Goal: Information Seeking & Learning: Learn about a topic

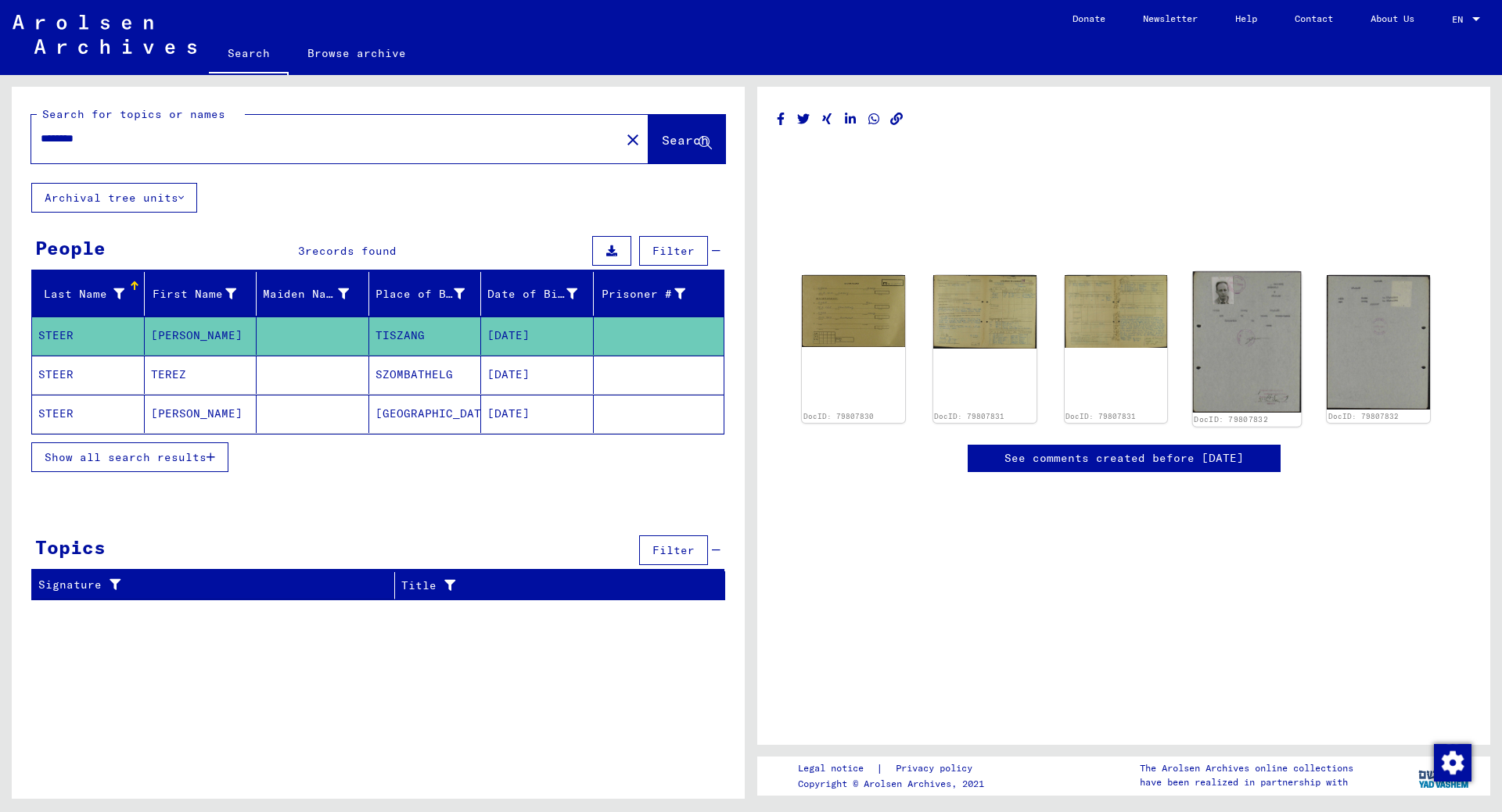
click at [1274, 360] on img at bounding box center [1247, 342] width 108 height 142
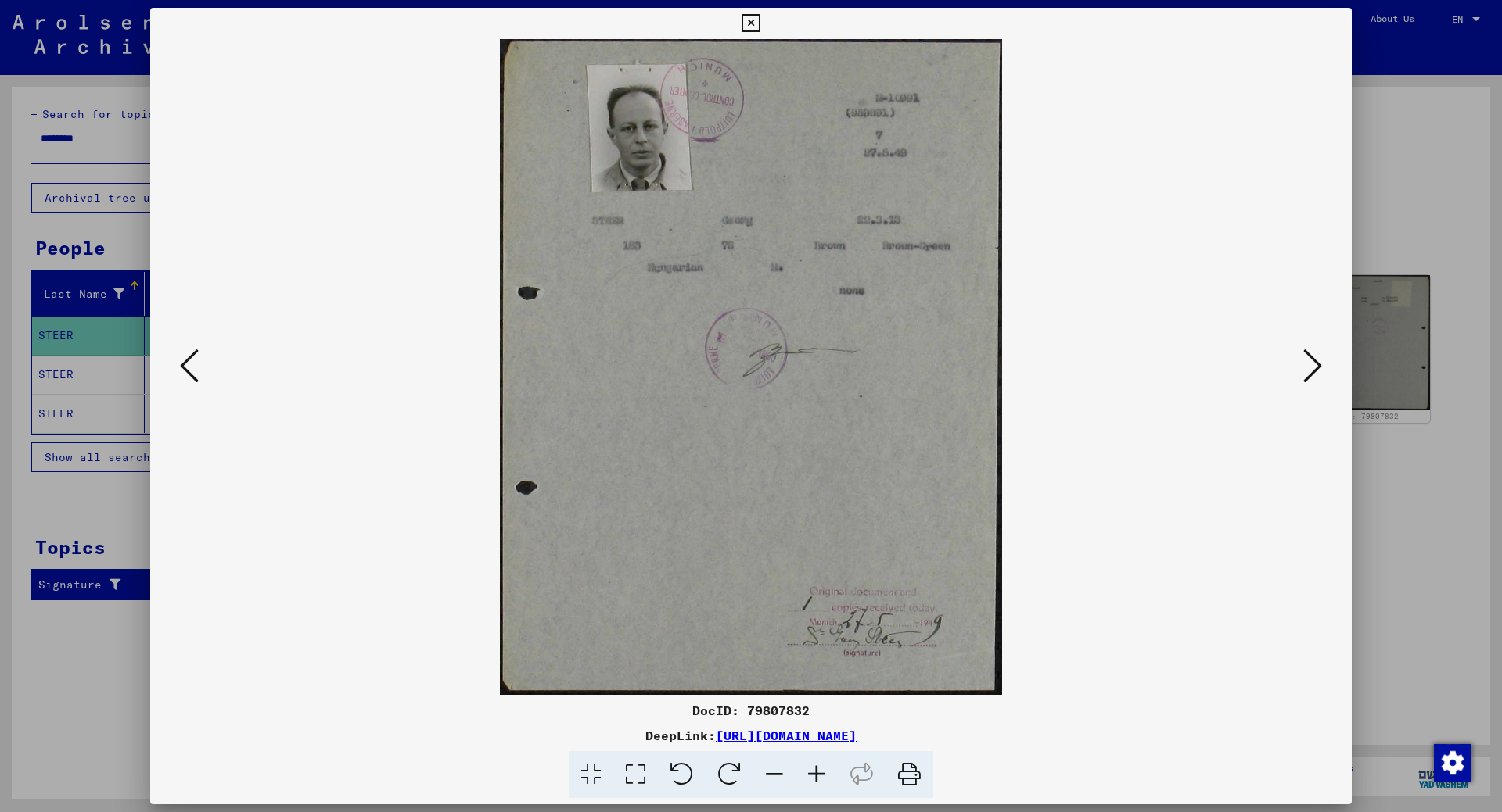
click at [808, 769] on icon at bounding box center [816, 775] width 42 height 48
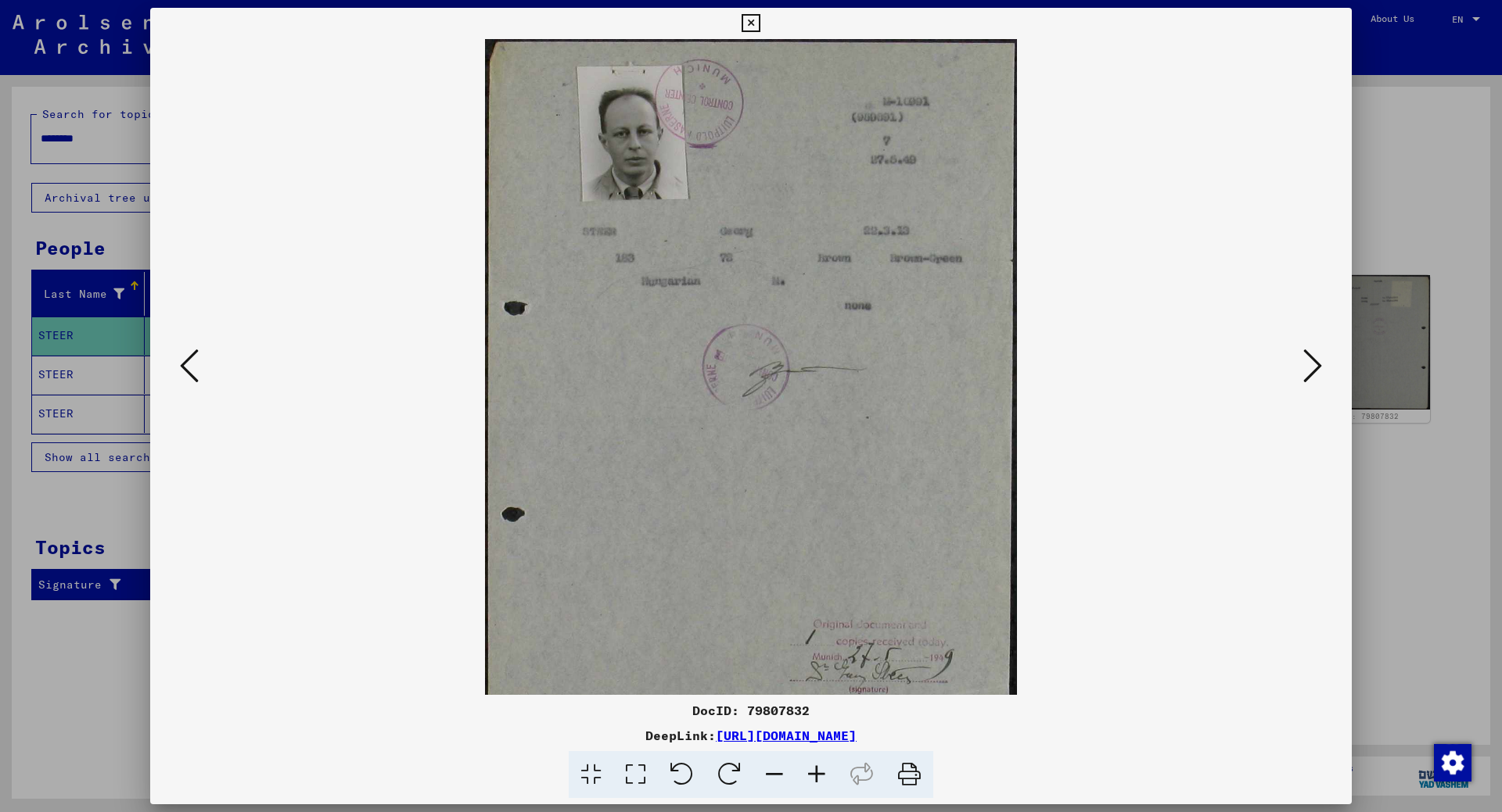
click at [808, 769] on icon at bounding box center [816, 775] width 42 height 48
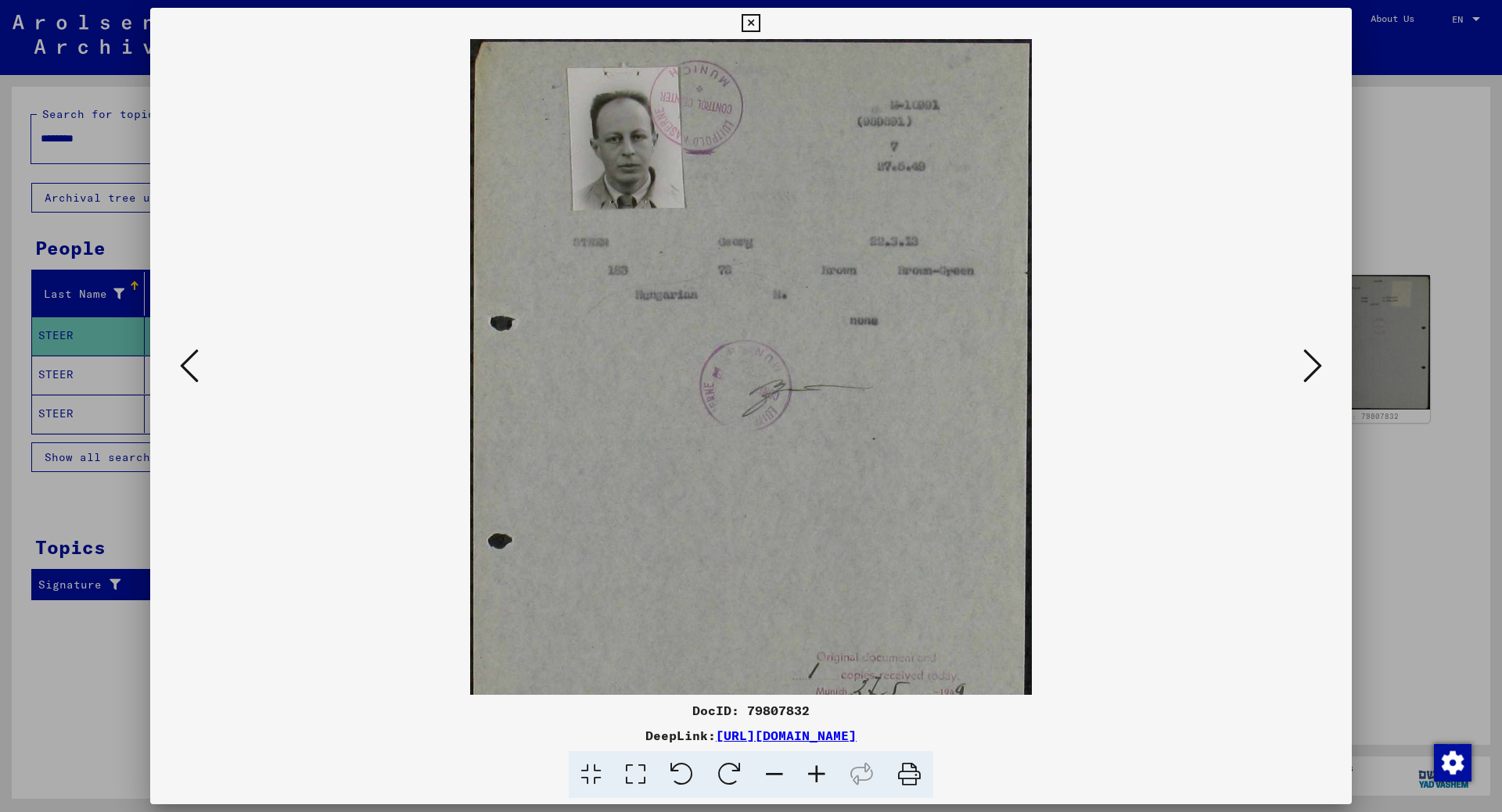
click at [808, 769] on icon at bounding box center [816, 775] width 42 height 48
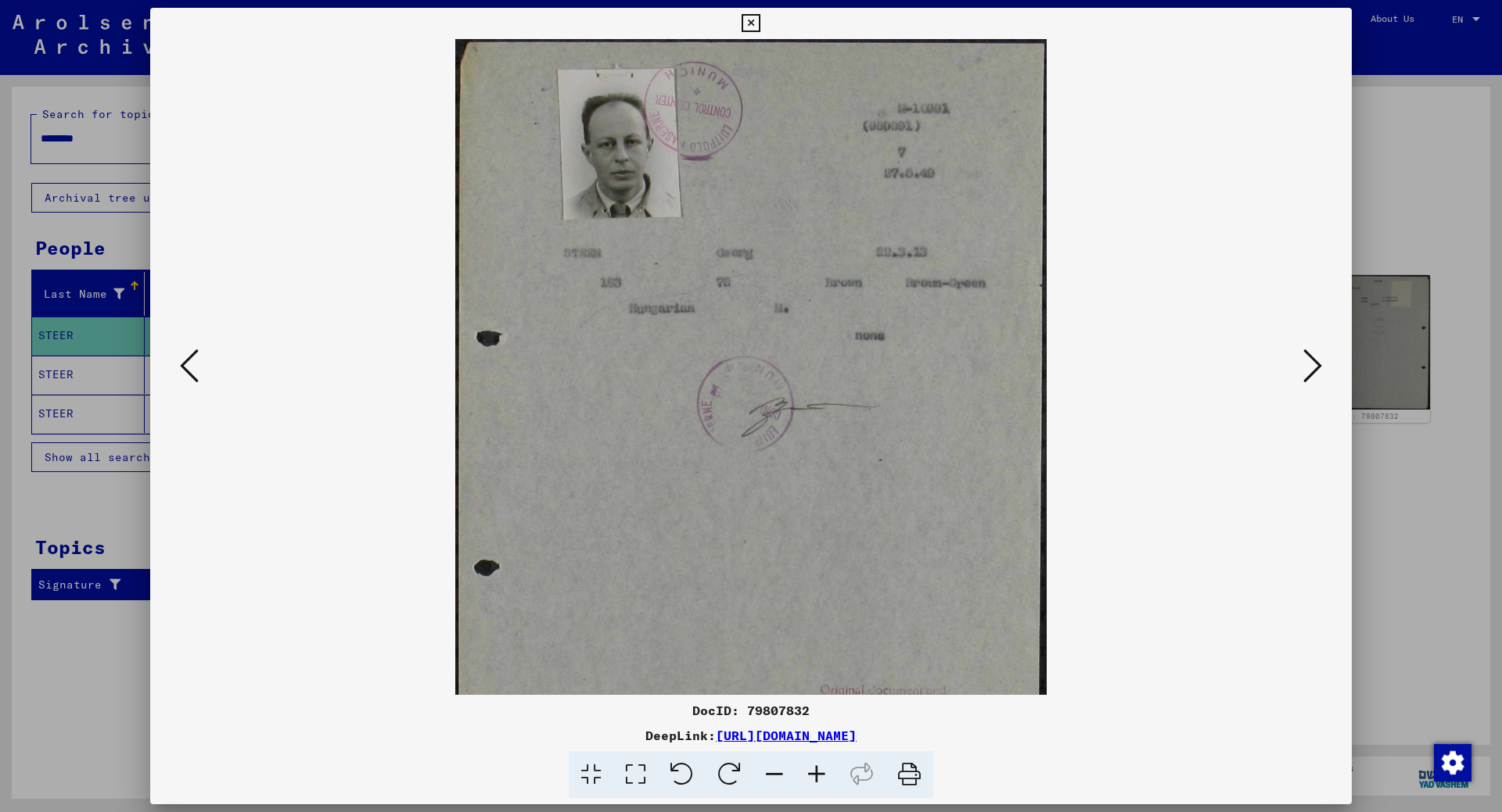
click at [808, 769] on icon at bounding box center [816, 775] width 42 height 48
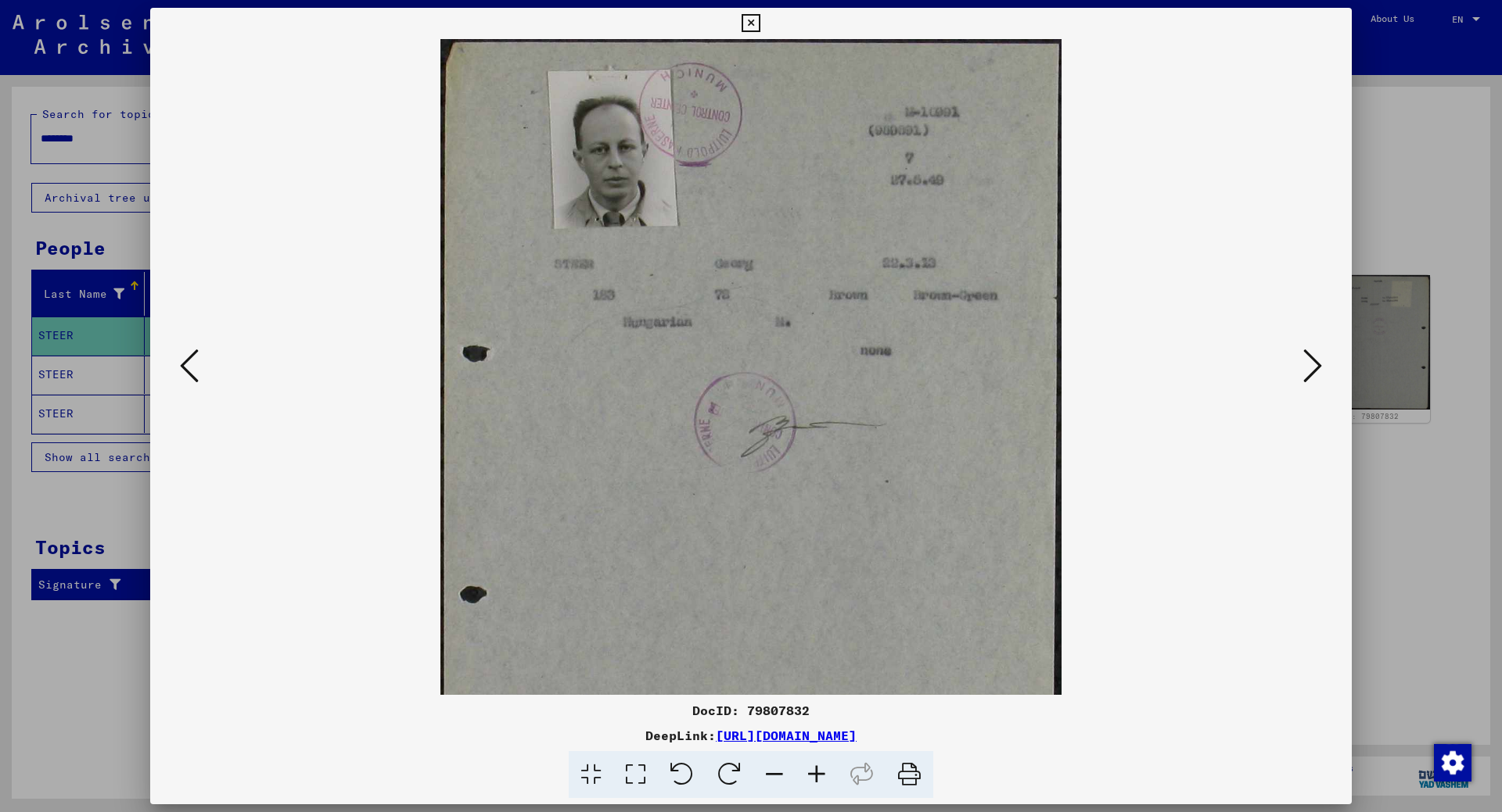
click at [808, 769] on icon at bounding box center [816, 775] width 42 height 48
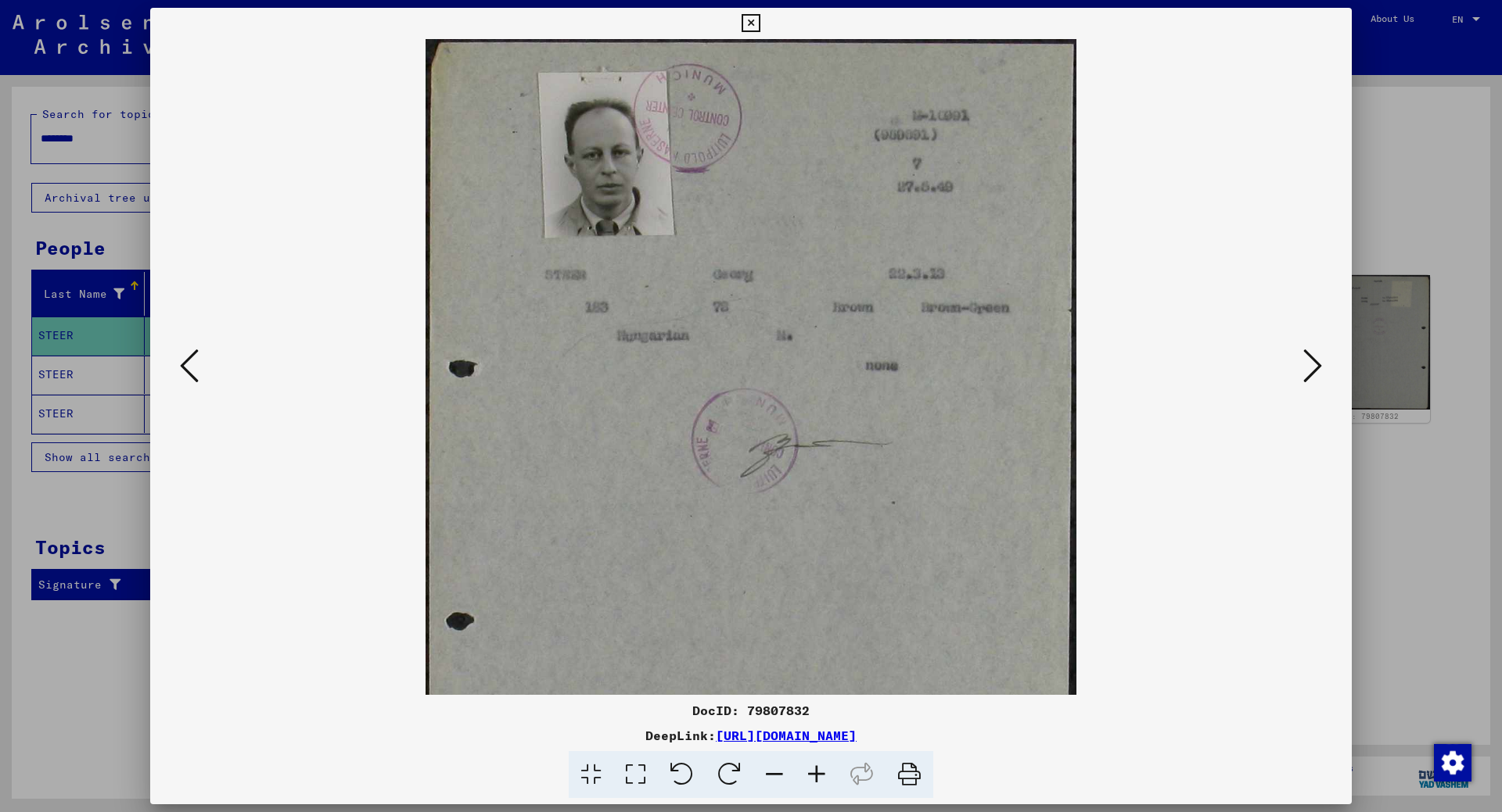
click at [808, 769] on icon at bounding box center [816, 775] width 42 height 48
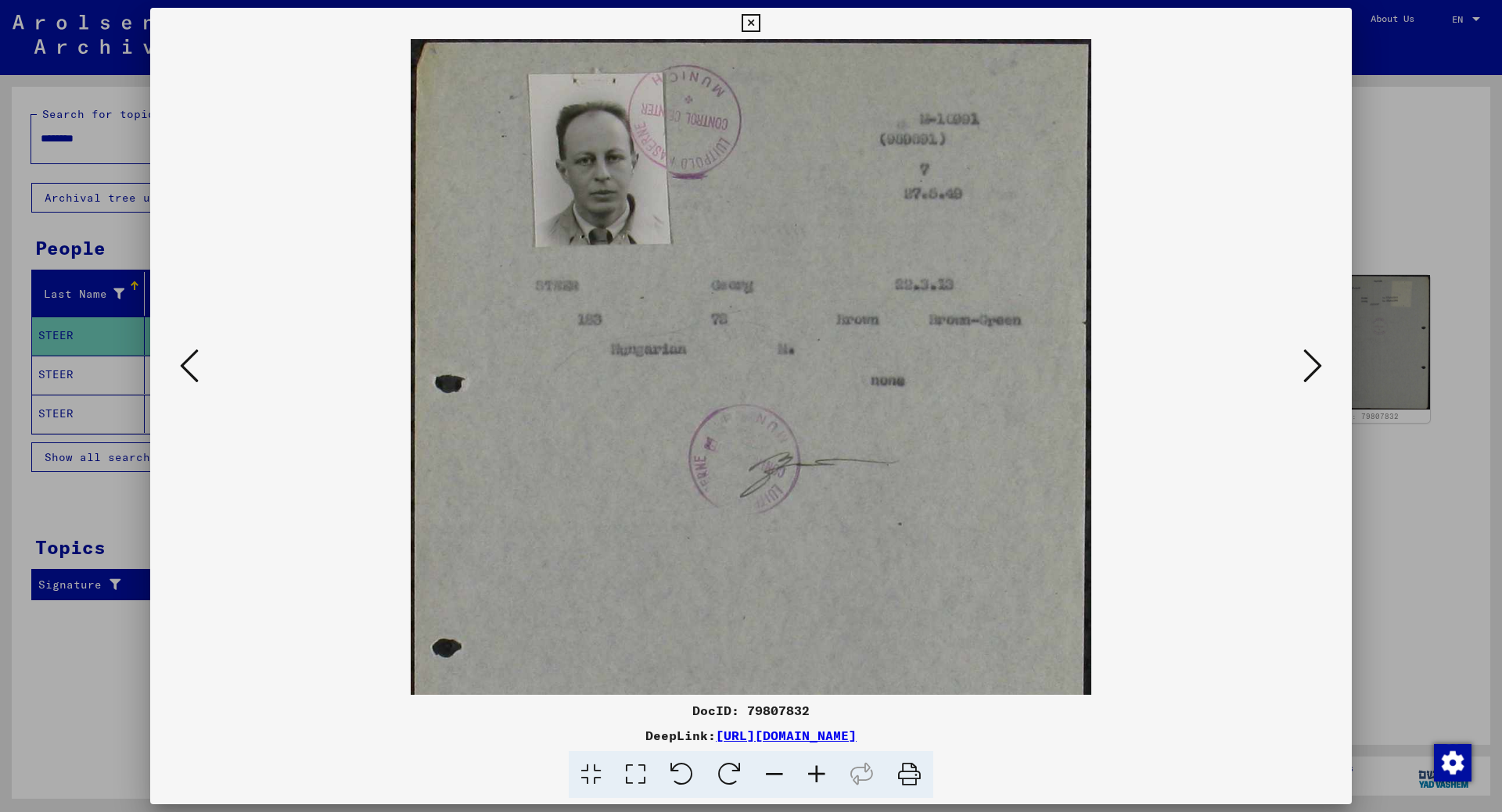
click at [808, 769] on icon at bounding box center [816, 775] width 42 height 48
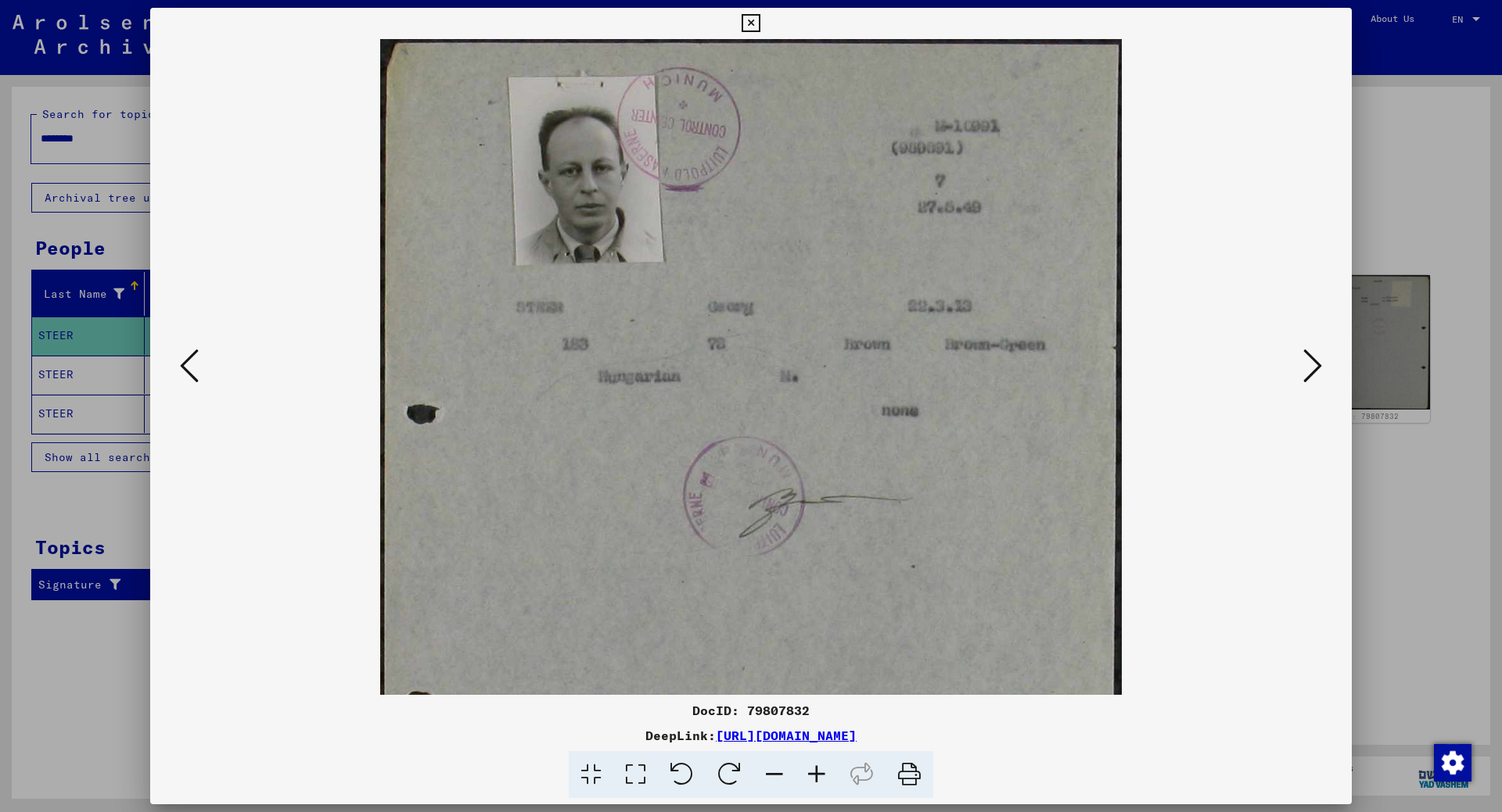
click at [808, 769] on icon at bounding box center [816, 775] width 42 height 48
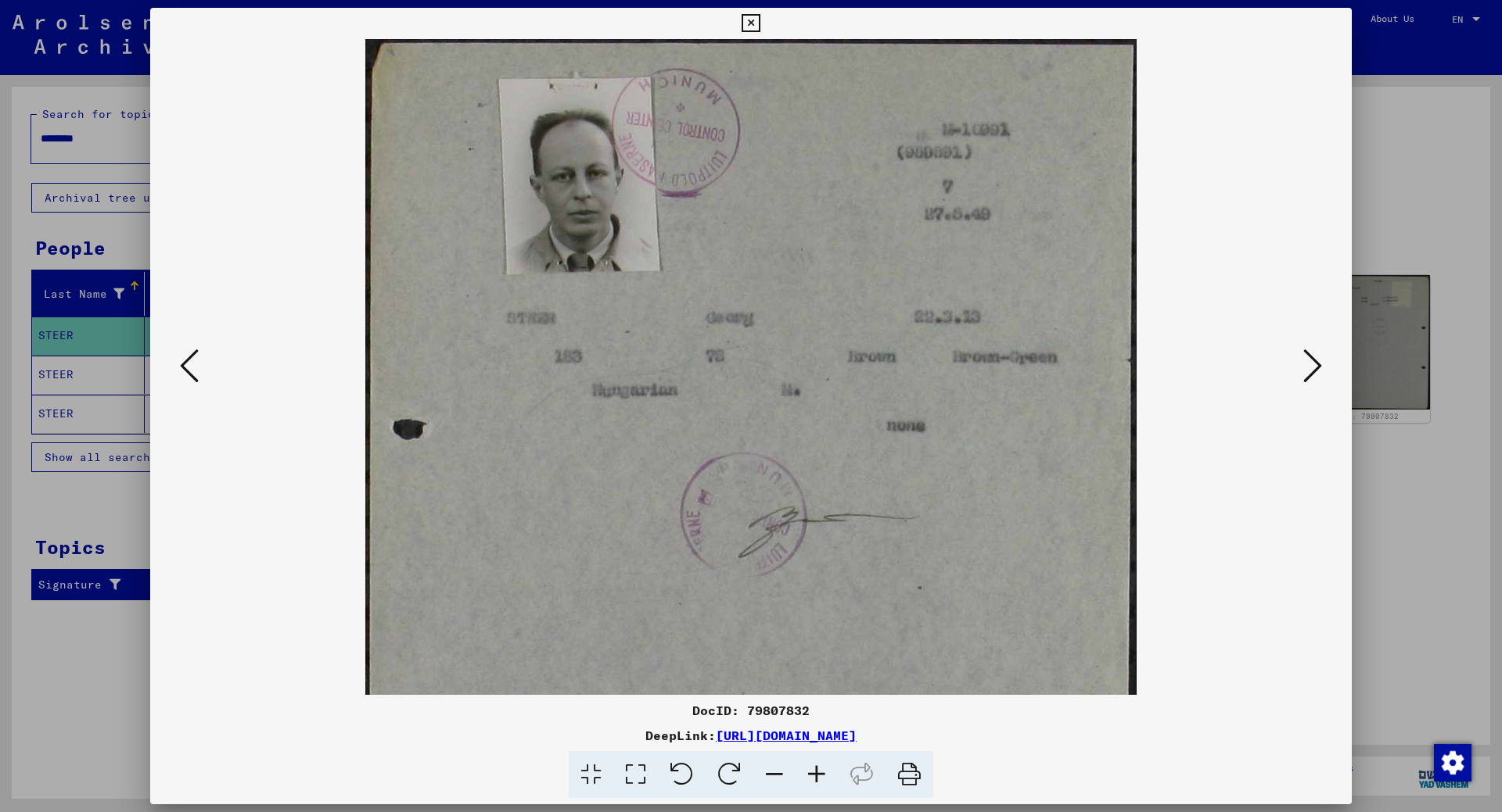
click at [808, 769] on icon at bounding box center [816, 775] width 42 height 48
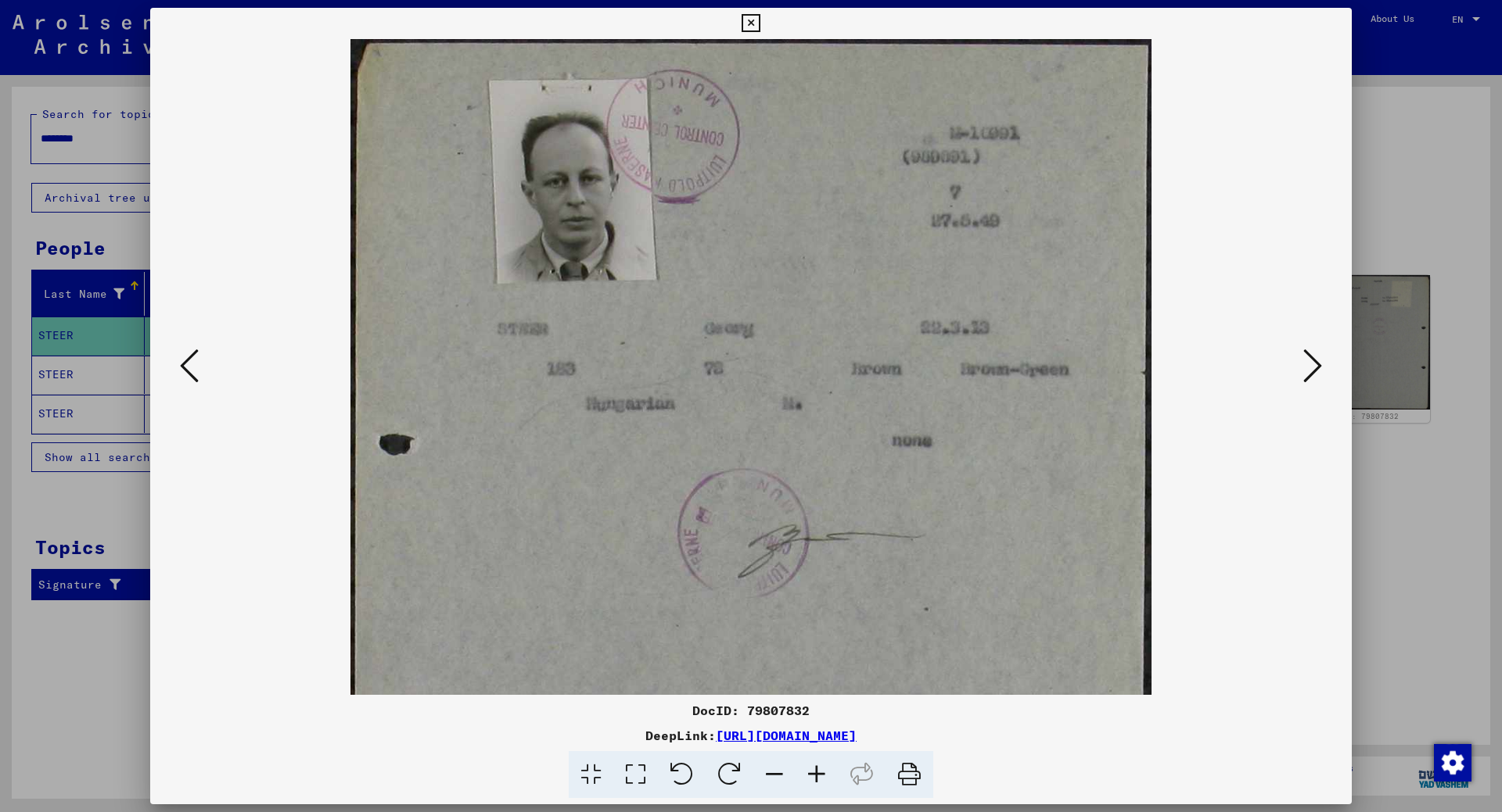
click at [808, 769] on icon at bounding box center [816, 775] width 42 height 48
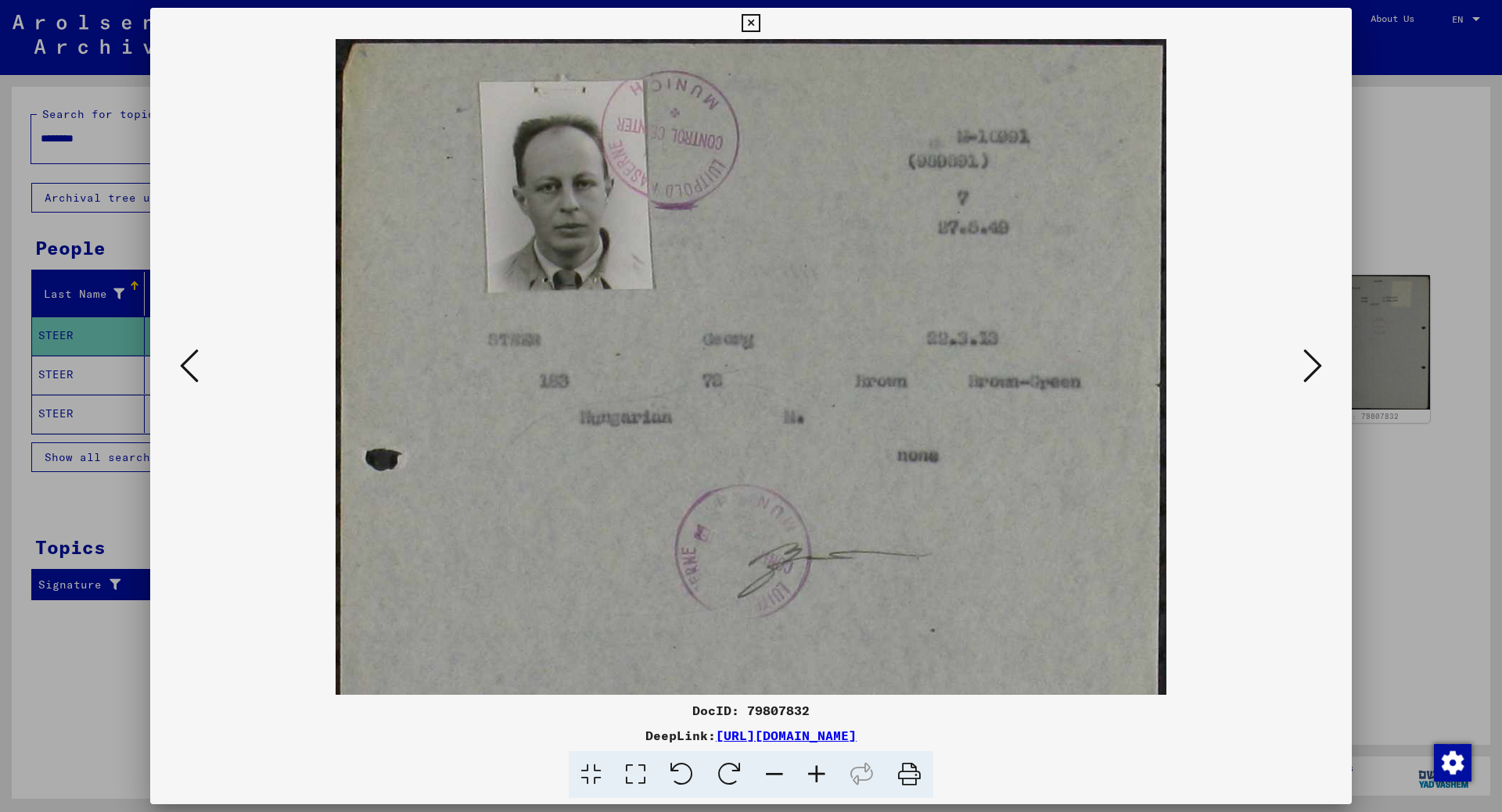
click at [753, 24] on icon at bounding box center [751, 23] width 18 height 19
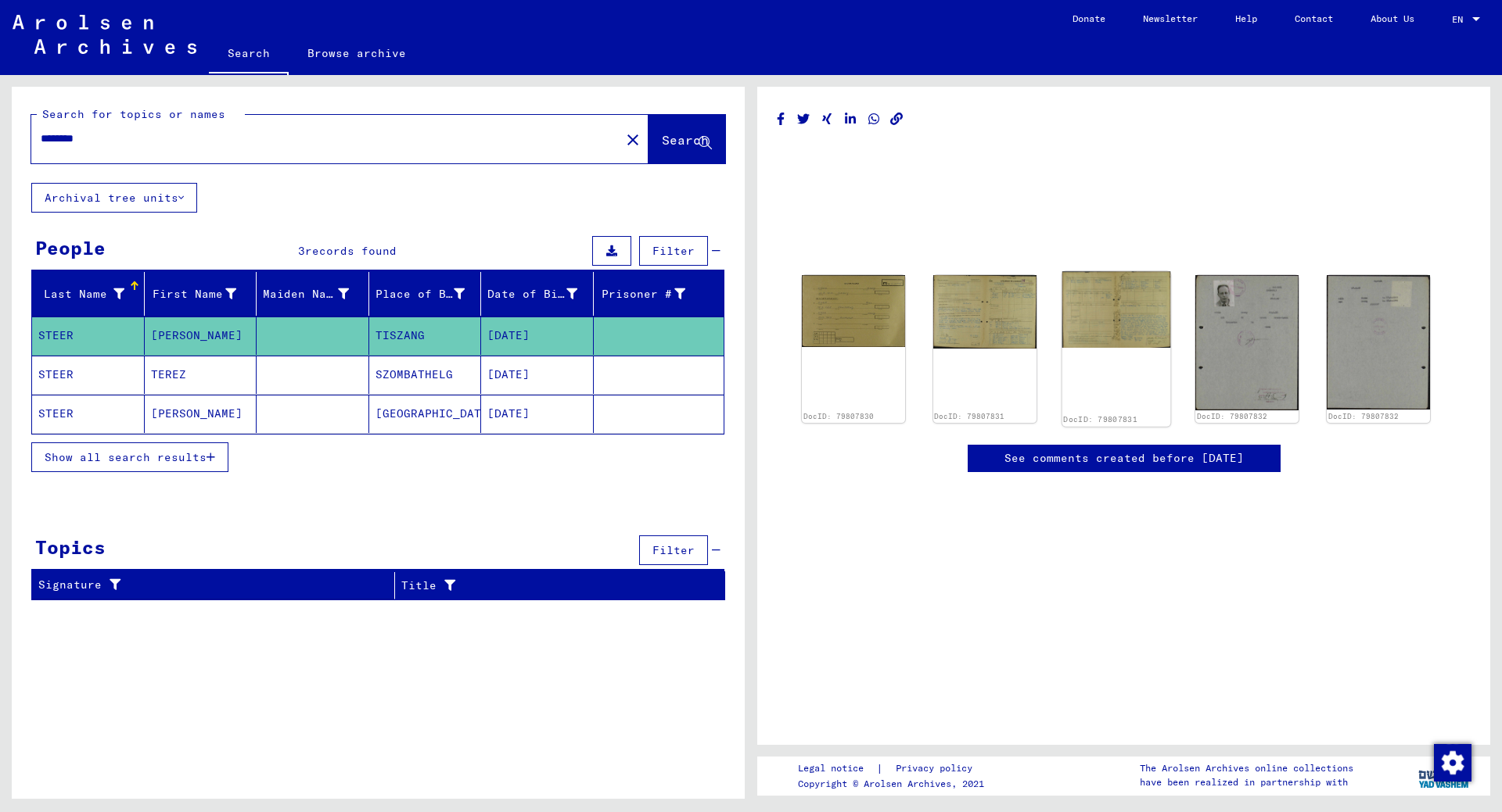
click at [1105, 317] on img at bounding box center [1116, 309] width 108 height 77
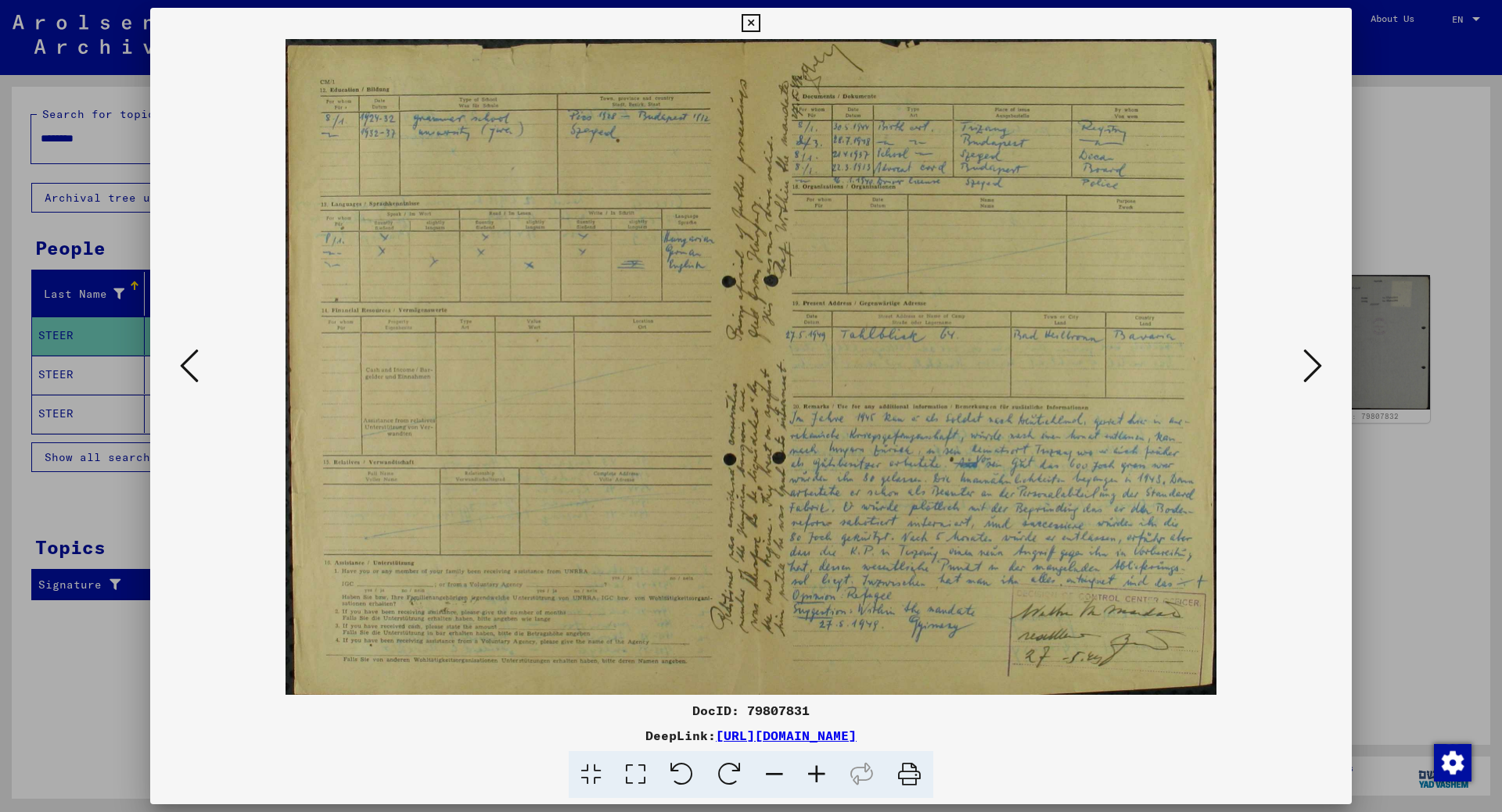
click at [748, 17] on icon at bounding box center [751, 23] width 18 height 19
